Goal: Check status: Check status

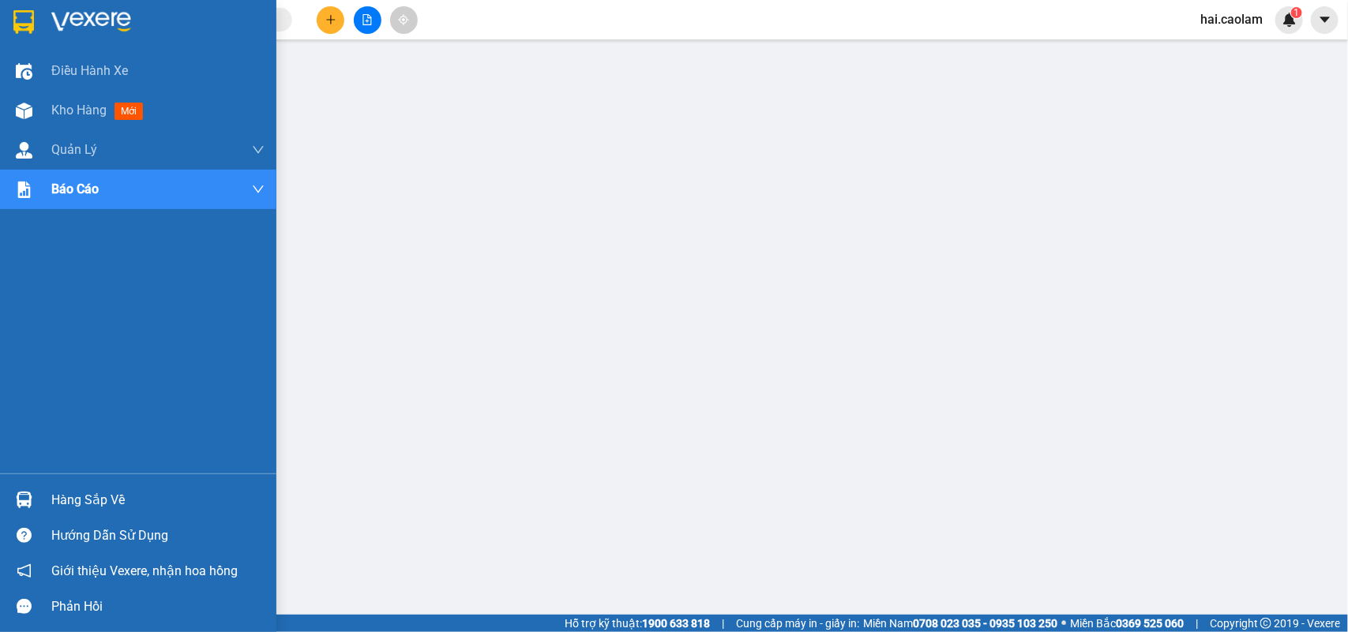
click at [32, 499] on div at bounding box center [24, 500] width 28 height 28
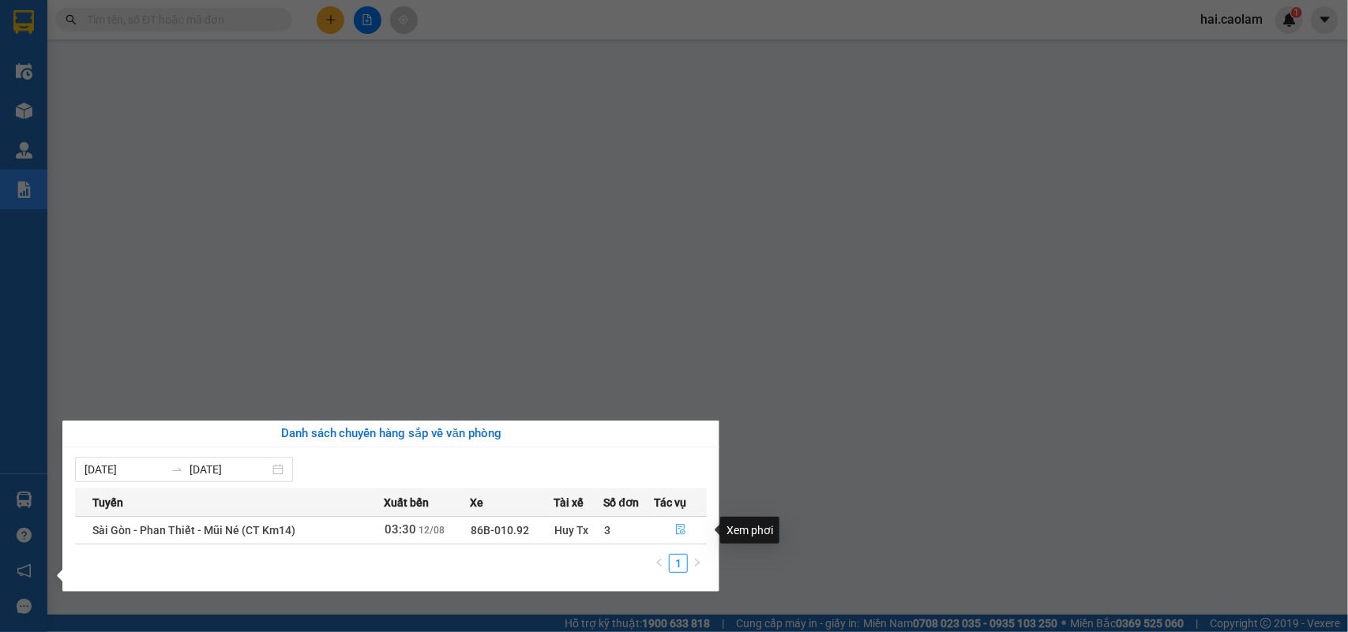
click at [684, 523] on button "button" at bounding box center [679, 530] width 51 height 25
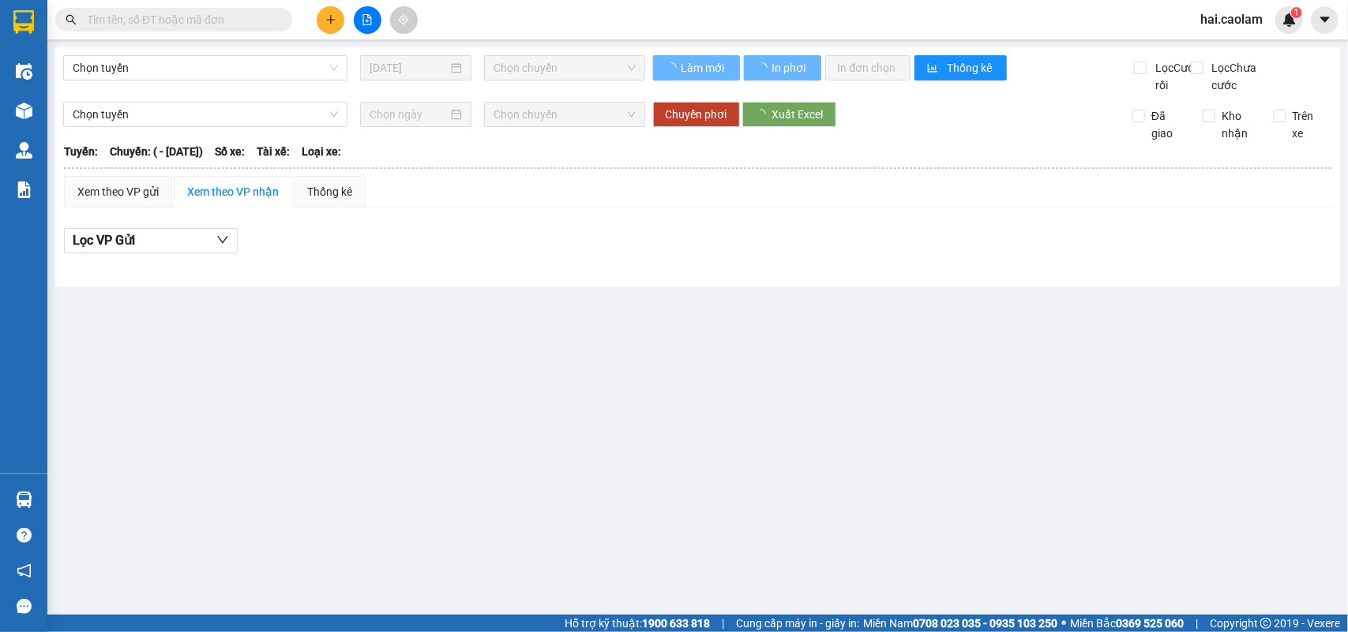
type input "[DATE]"
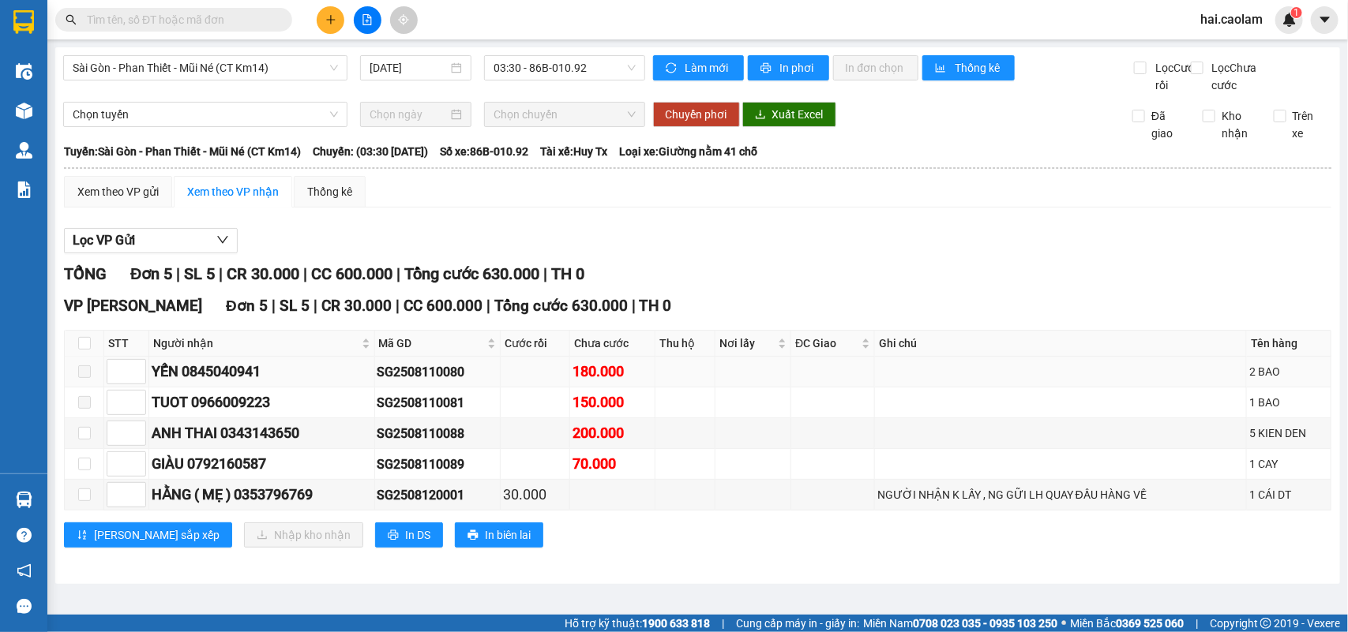
click at [815, 388] on td at bounding box center [833, 372] width 84 height 31
click at [517, 388] on tr "YẾN 0845040941 SG2508110080 180.000 2 BAO" at bounding box center [698, 372] width 1266 height 31
click at [549, 388] on td at bounding box center [535, 372] width 69 height 31
drag, startPoint x: 628, startPoint y: 416, endPoint x: 621, endPoint y: 422, distance: 10.1
click at [621, 414] on div "150.000" at bounding box center [612, 403] width 80 height 22
